Goal: Task Accomplishment & Management: Manage account settings

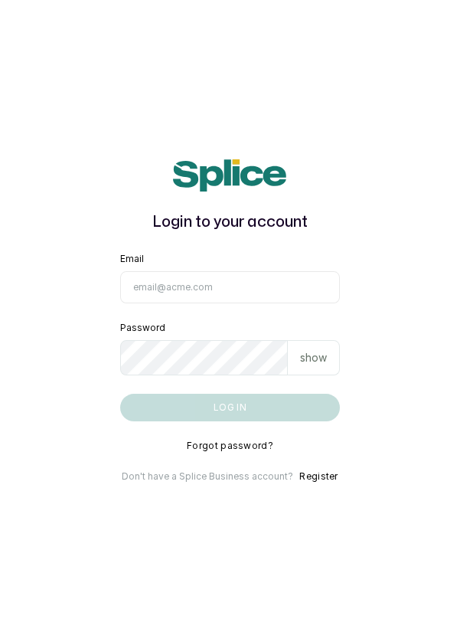
type input "info@dermaspaceng.com"
click at [120, 394] on button "Log in" at bounding box center [230, 408] width 221 height 28
type input "info@dermaspaceng.com"
click at [120, 394] on button "Log in" at bounding box center [230, 408] width 221 height 28
